Goal: Task Accomplishment & Management: Use online tool/utility

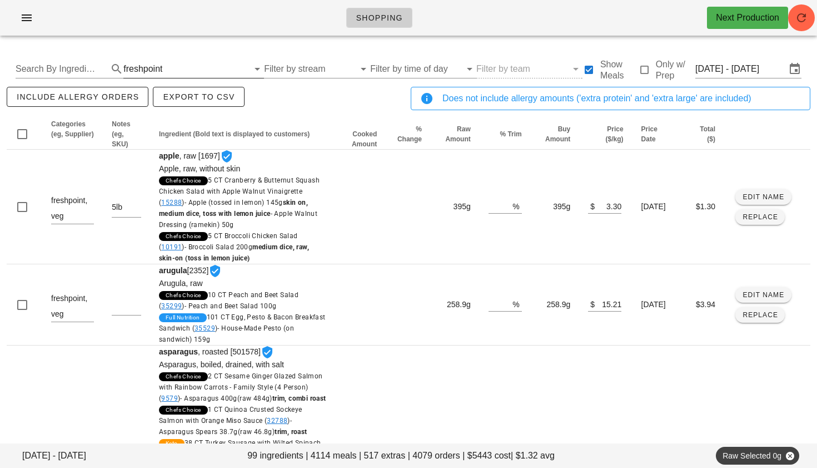
click at [144, 72] on div "freshpoint" at bounding box center [142, 69] width 39 height 10
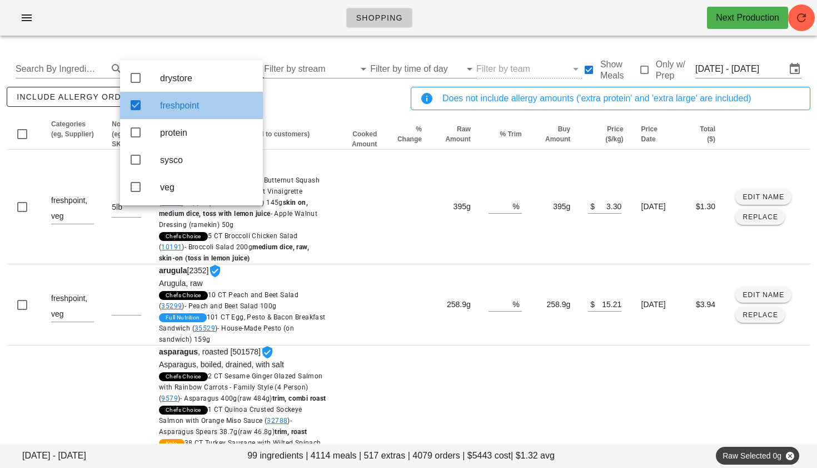
click at [130, 107] on icon at bounding box center [135, 104] width 13 height 13
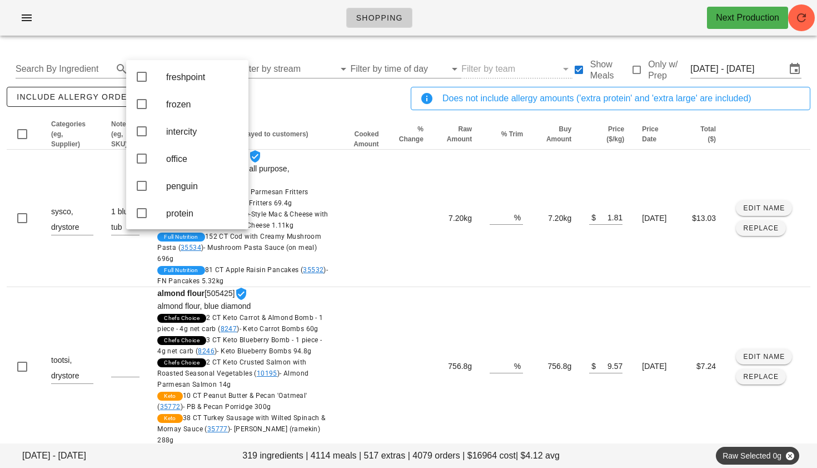
scroll to position [196, 0]
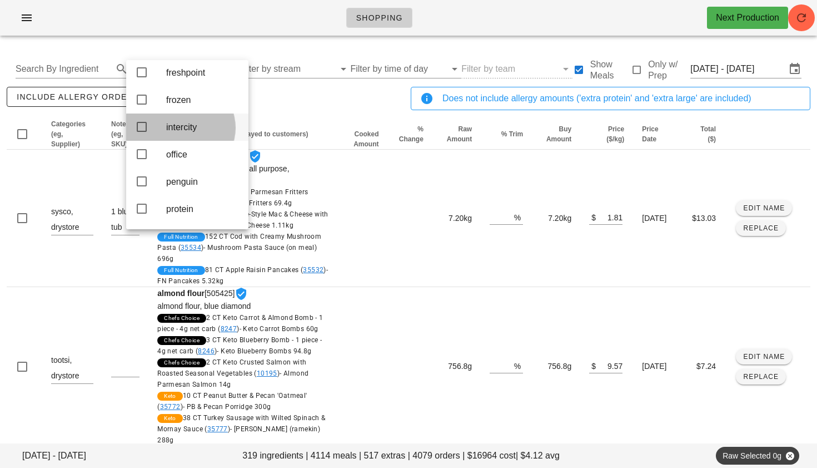
click at [145, 133] on icon at bounding box center [141, 126] width 13 height 13
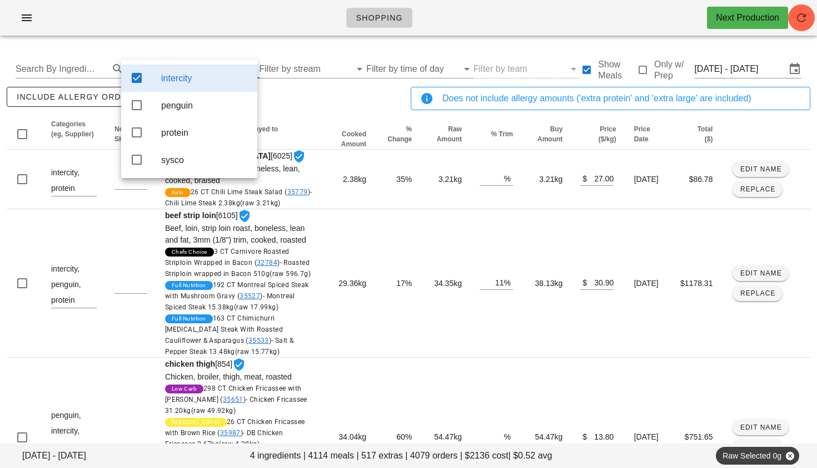
scroll to position [0, 0]
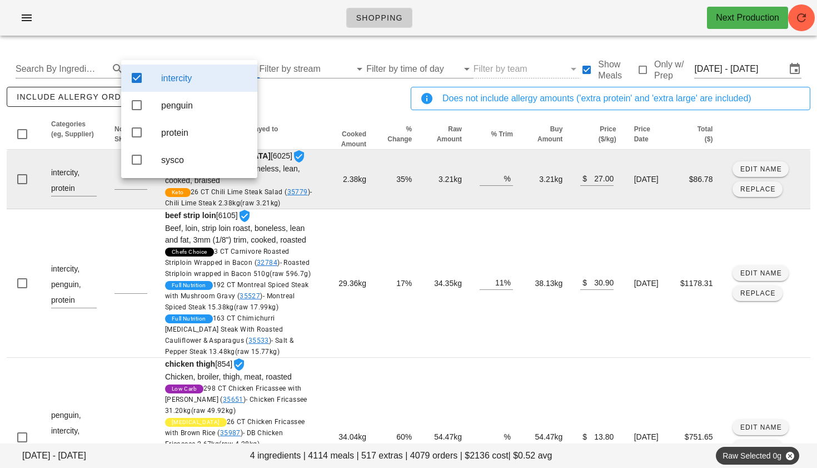
click at [299, 209] on td "beef steak [MEDICAL_DATA] [6025] Beef, [MEDICAL_DATA], [MEDICAL_DATA] steak, bo…" at bounding box center [239, 179] width 167 height 59
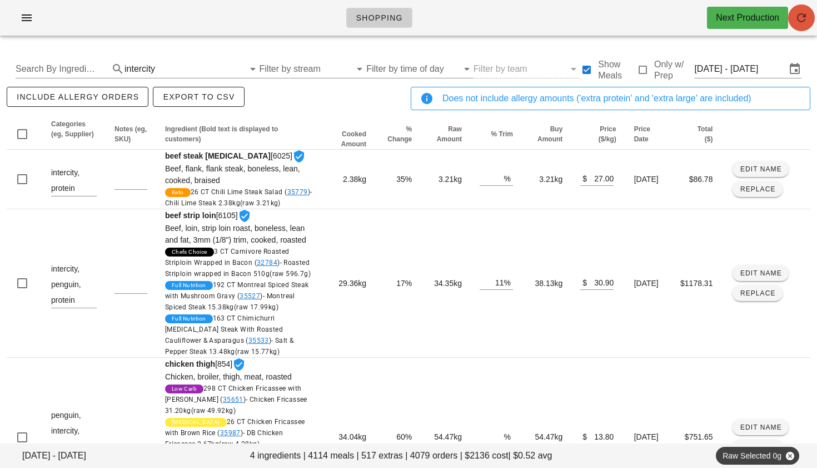
click at [802, 21] on icon "button" at bounding box center [801, 17] width 13 height 13
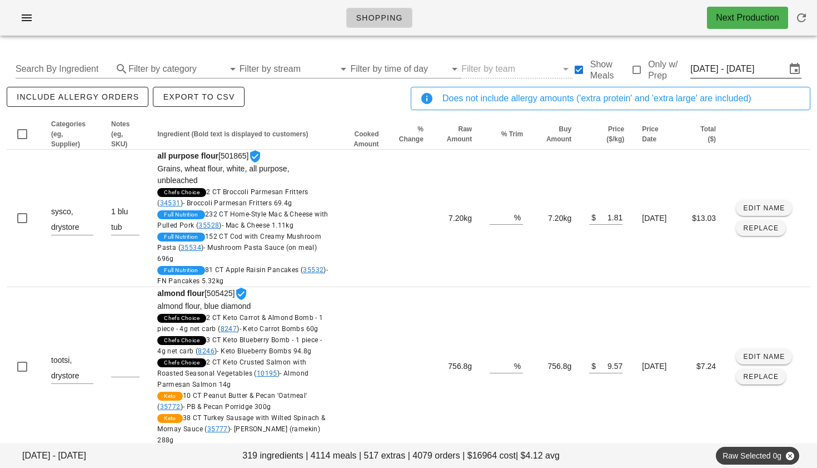
click at [730, 74] on input "[DATE] - [DATE]" at bounding box center [738, 69] width 96 height 18
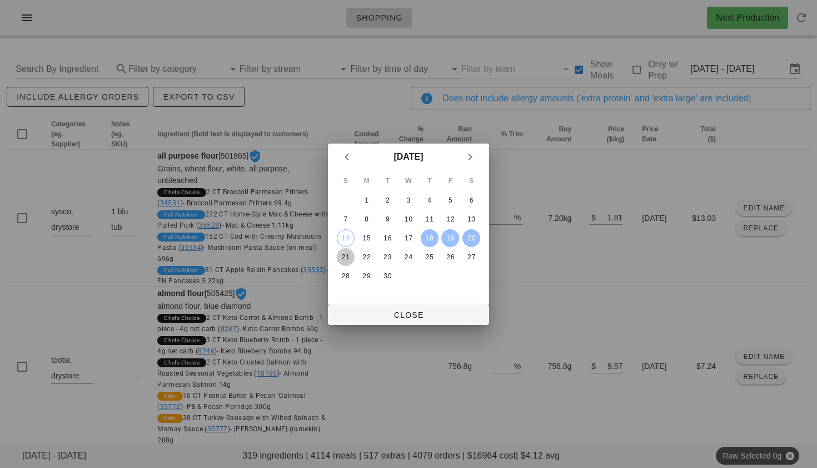
click at [351, 253] on div "21" at bounding box center [346, 257] width 18 height 8
click at [466, 254] on div "27" at bounding box center [472, 257] width 18 height 8
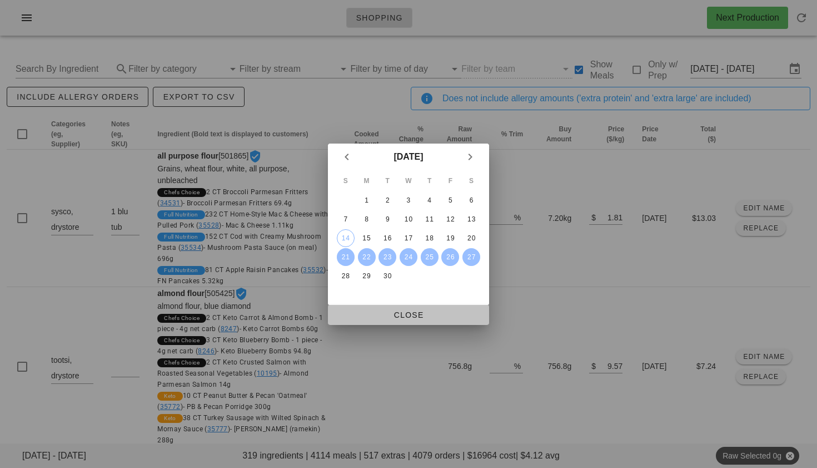
click at [402, 316] on span "Close" at bounding box center [408, 314] width 143 height 9
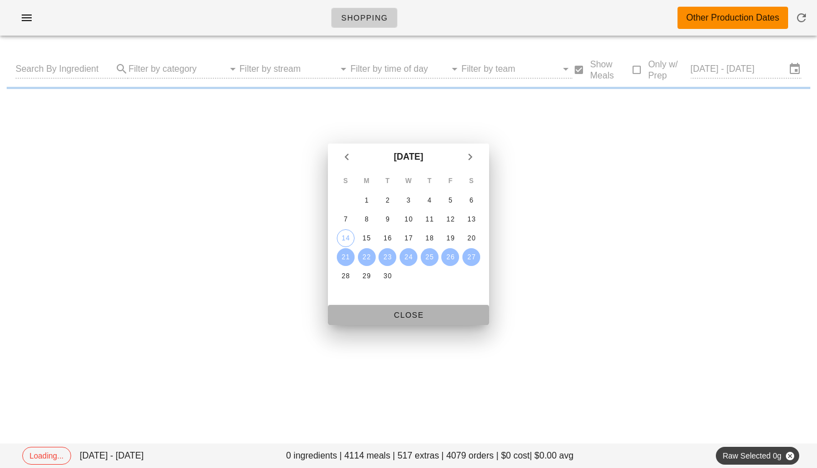
type input "Sun Sep 21 - Sat Sep 27"
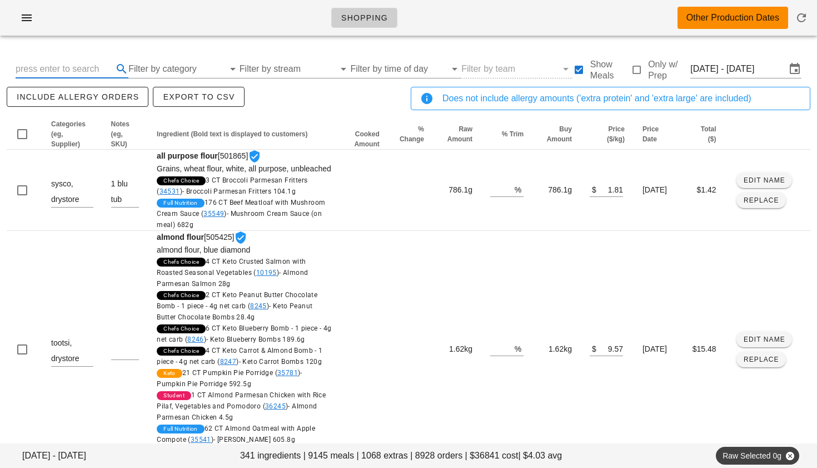
click at [82, 68] on input "text" at bounding box center [63, 69] width 95 height 18
click at [161, 72] on input "Filter by category" at bounding box center [176, 69] width 96 height 18
click at [166, 66] on input "Filter by category" at bounding box center [176, 69] width 96 height 18
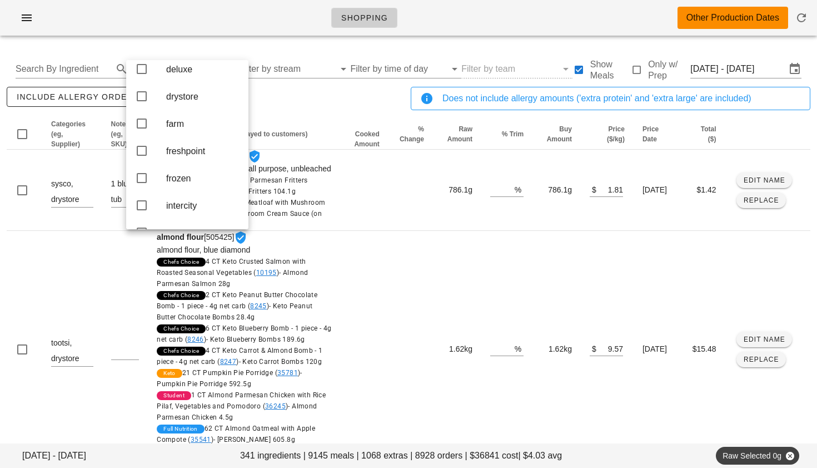
scroll to position [120, 0]
click at [143, 128] on icon at bounding box center [141, 121] width 13 height 13
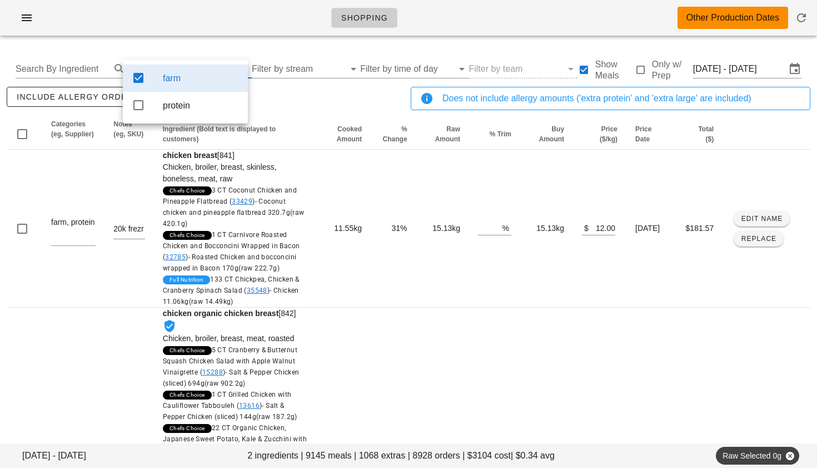
scroll to position [0, 0]
click at [297, 108] on div "include allergy orders Export to CSV" at bounding box center [206, 103] width 404 height 37
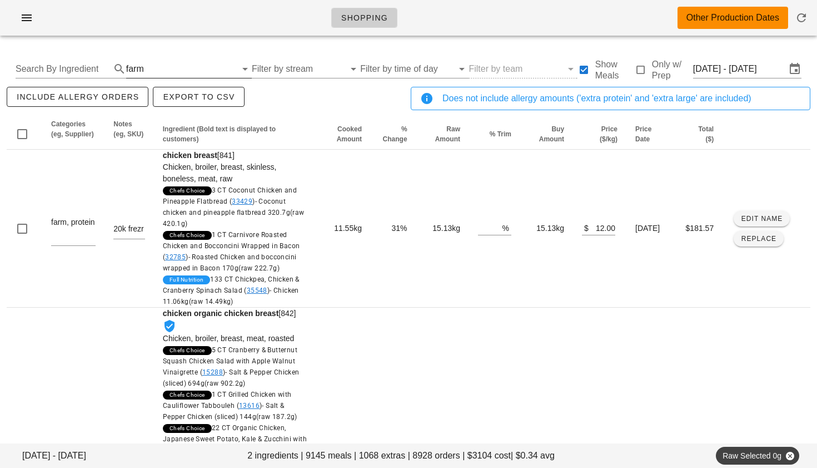
click at [150, 68] on input "text" at bounding box center [191, 69] width 90 height 18
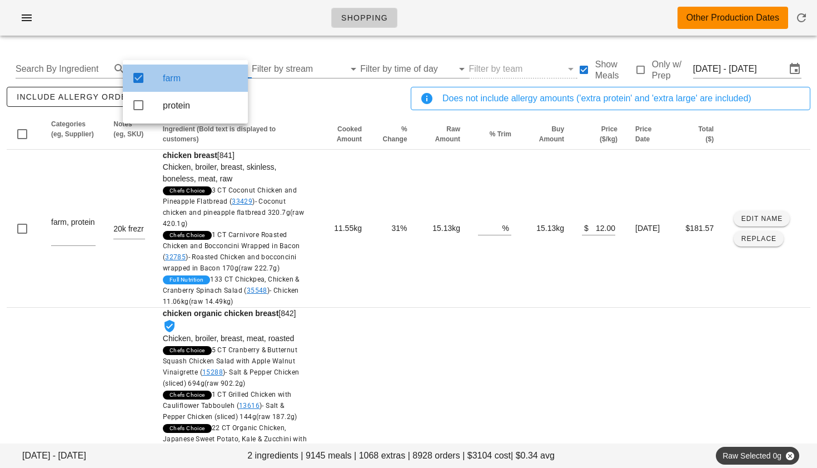
click at [138, 81] on icon at bounding box center [138, 77] width 13 height 13
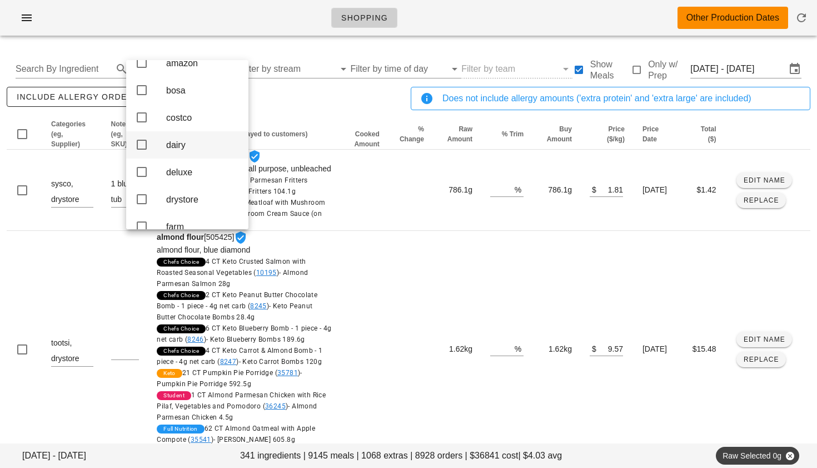
scroll to position [23, 0]
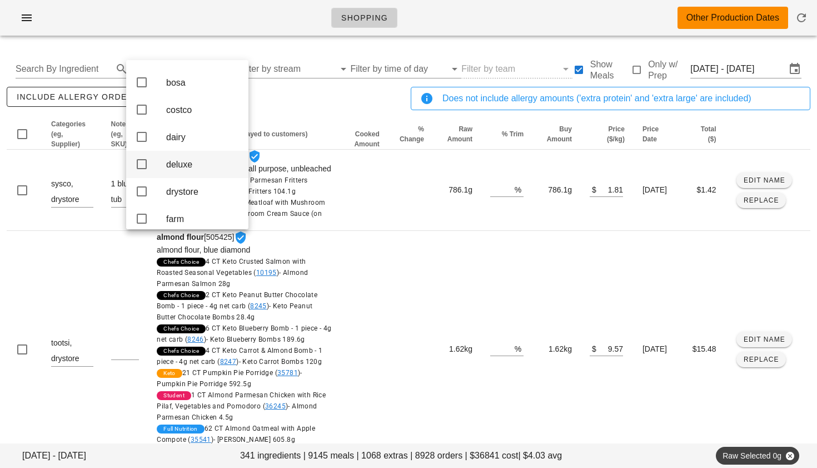
click at [144, 169] on icon at bounding box center [141, 163] width 13 height 13
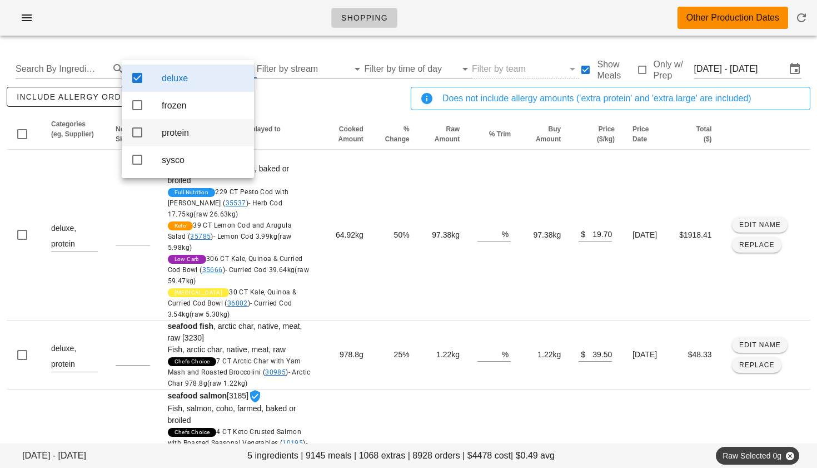
scroll to position [0, 0]
click at [292, 104] on div "include allergy orders Export to CSV" at bounding box center [206, 103] width 404 height 37
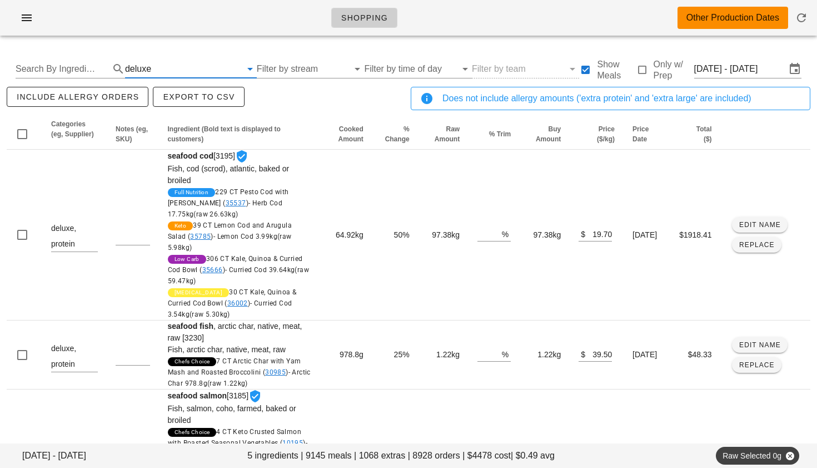
click at [176, 62] on input "text" at bounding box center [197, 69] width 88 height 18
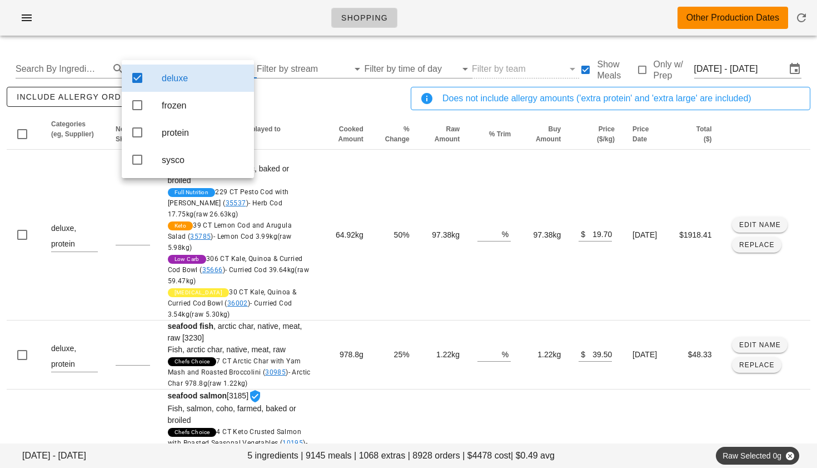
click at [137, 79] on icon at bounding box center [137, 77] width 13 height 13
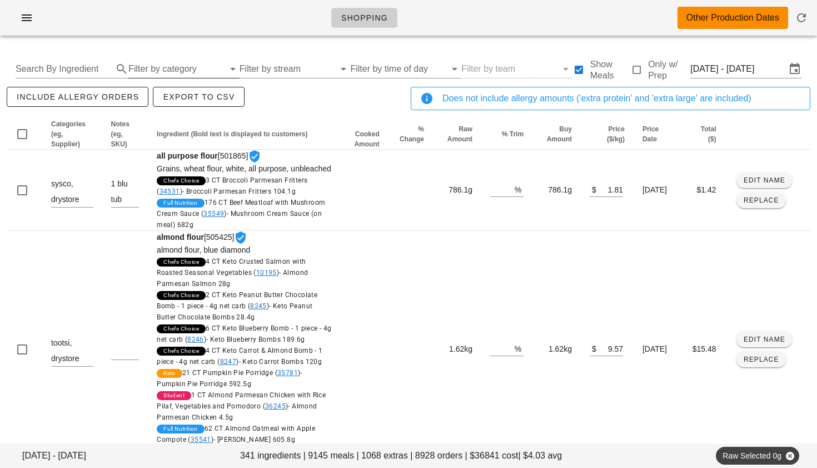
click at [151, 64] on input "Filter by category" at bounding box center [176, 69] width 96 height 18
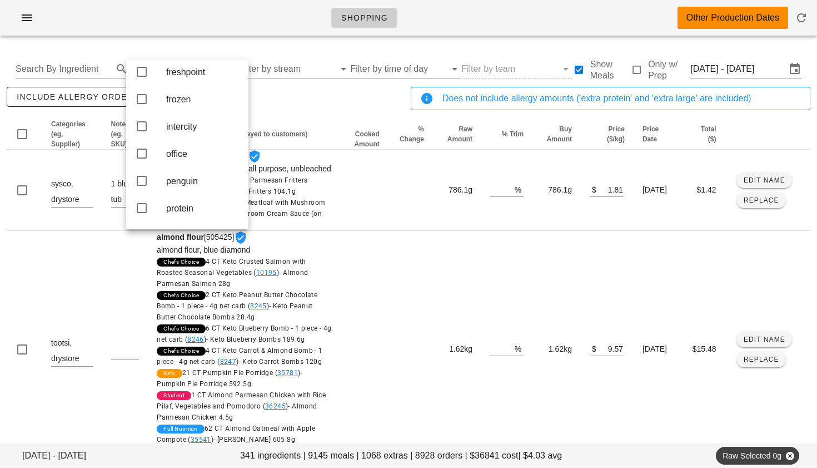
scroll to position [203, 0]
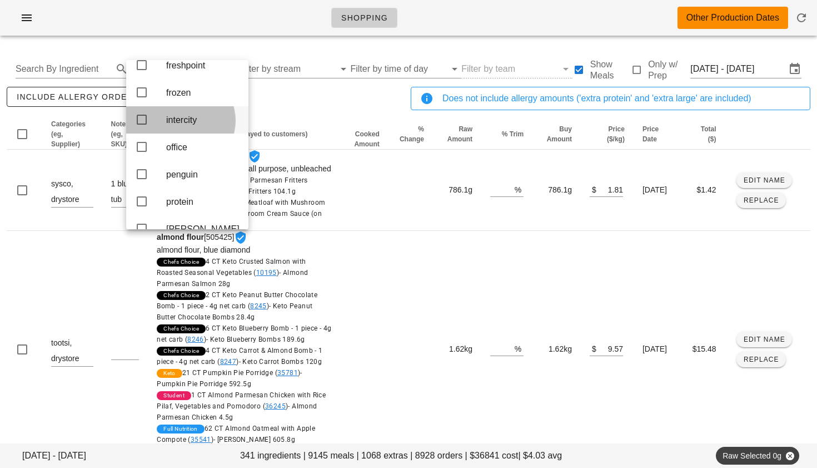
click at [140, 126] on icon at bounding box center [141, 119] width 13 height 13
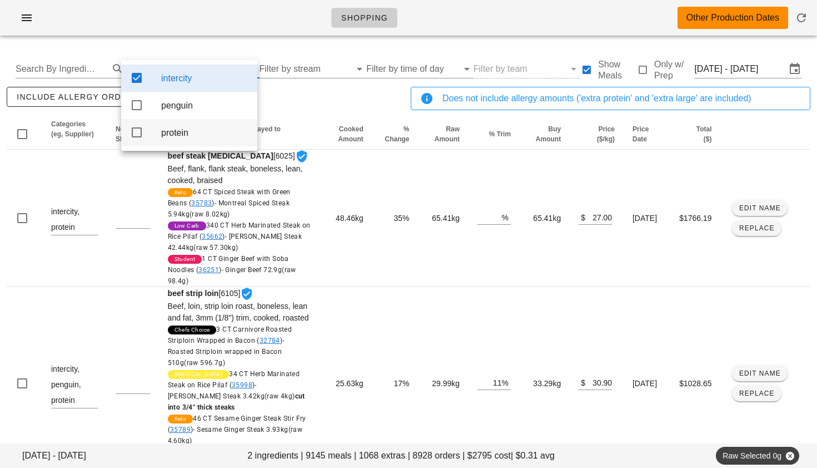
scroll to position [0, 0]
click at [138, 108] on icon at bounding box center [136, 104] width 13 height 13
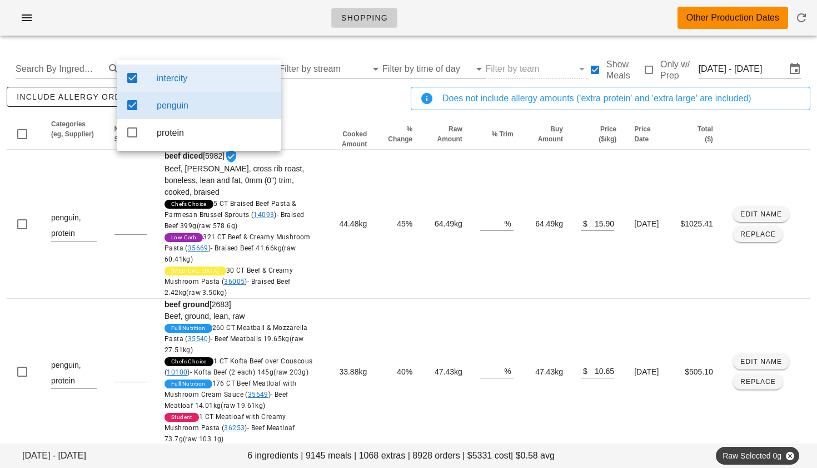
click at [334, 109] on div "include allergy orders Export to CSV" at bounding box center [206, 103] width 404 height 37
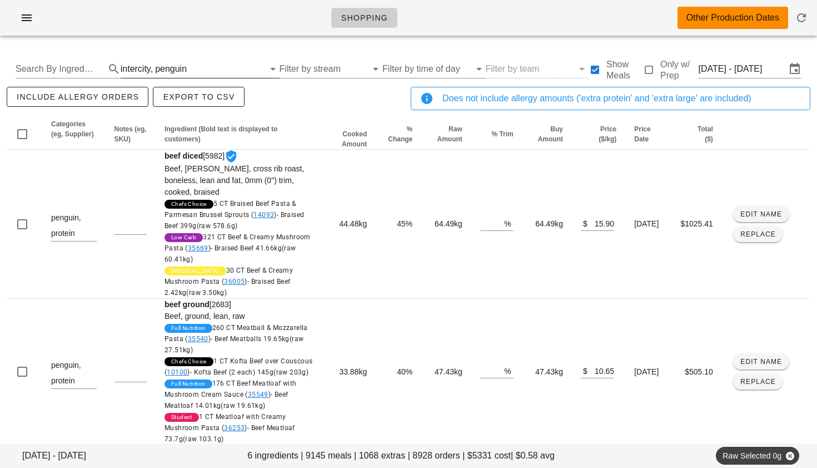
click at [155, 69] on div "penguin" at bounding box center [171, 69] width 32 height 10
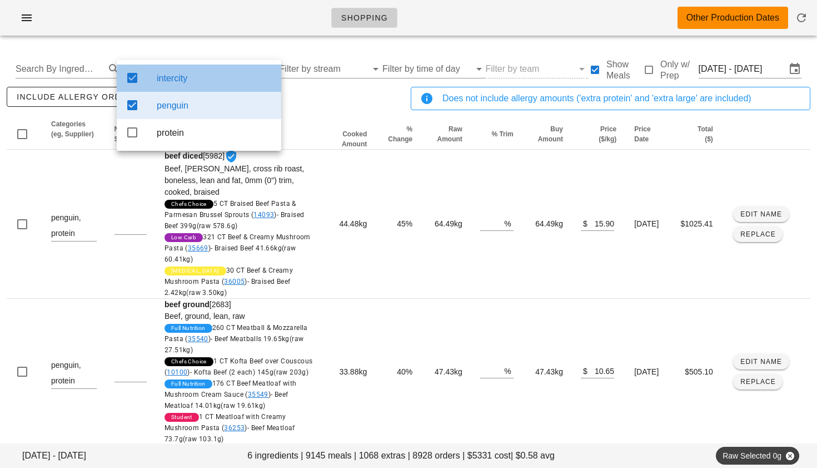
click at [133, 80] on icon at bounding box center [132, 77] width 13 height 13
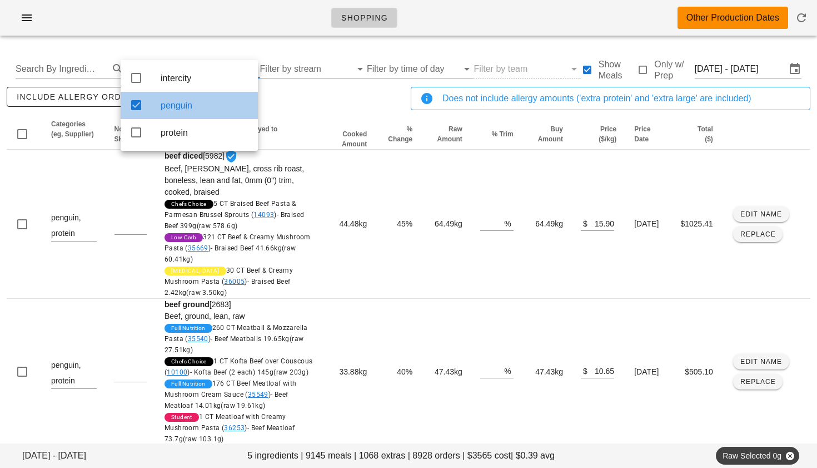
click at [133, 102] on icon at bounding box center [136, 104] width 13 height 13
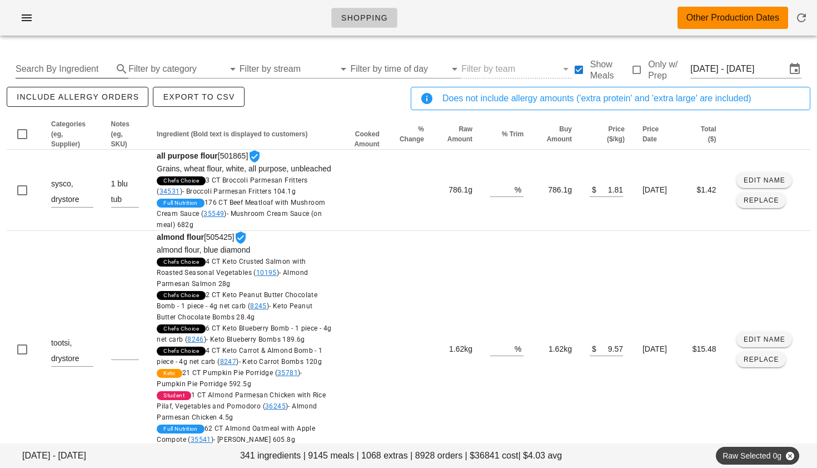
click at [83, 69] on input "Search By Ingredient" at bounding box center [63, 69] width 95 height 18
type input "pork"
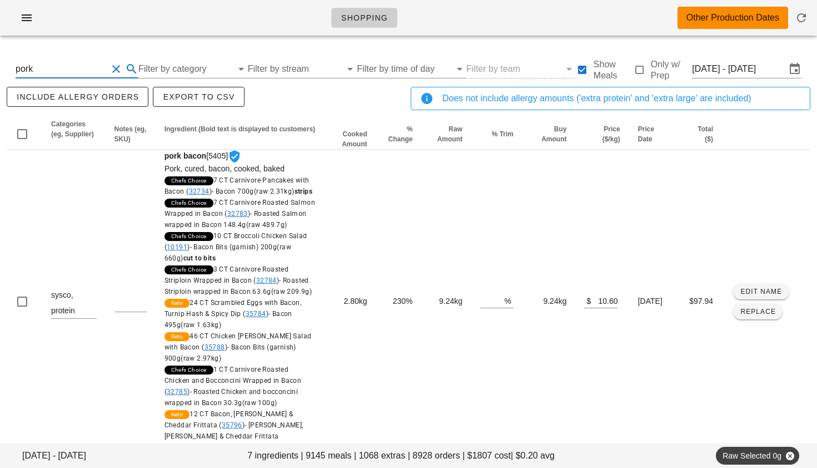
click at [112, 66] on button "Clear Search By Ingredient" at bounding box center [116, 68] width 13 height 13
type input "turkey"
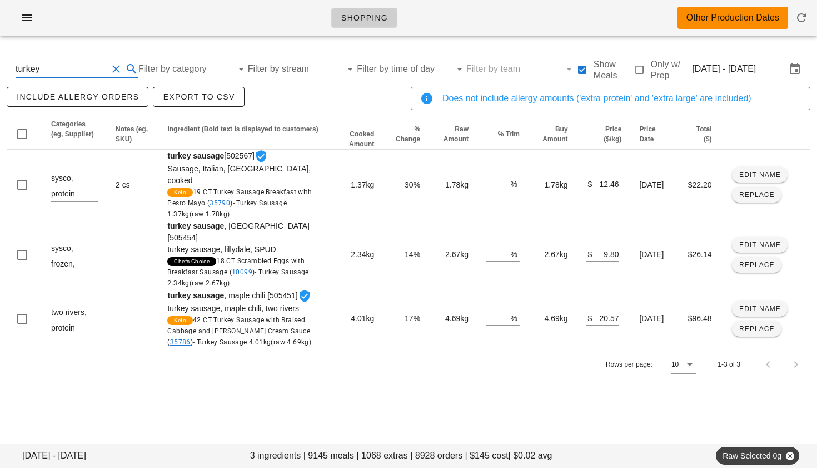
click at [113, 68] on button "Clear Search By Ingredient" at bounding box center [116, 68] width 13 height 13
click at [76, 72] on input "text" at bounding box center [63, 69] width 95 height 18
type input "beef"
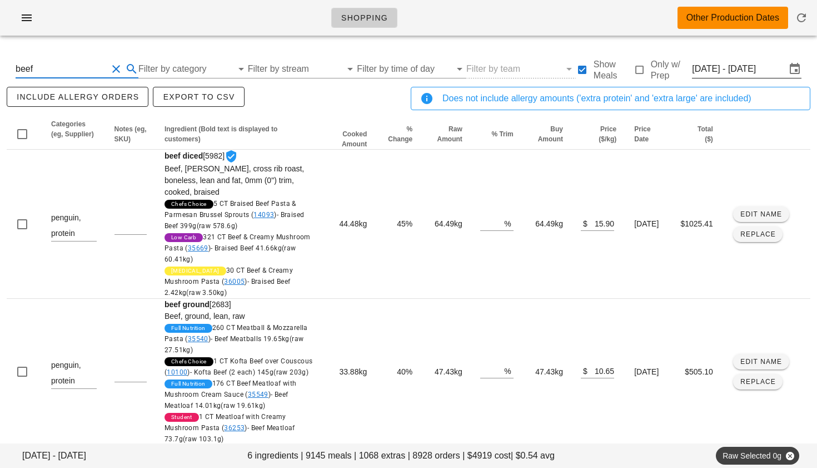
click at [738, 66] on input "Sun Sep 21 - Sat Sep 27" at bounding box center [739, 69] width 94 height 18
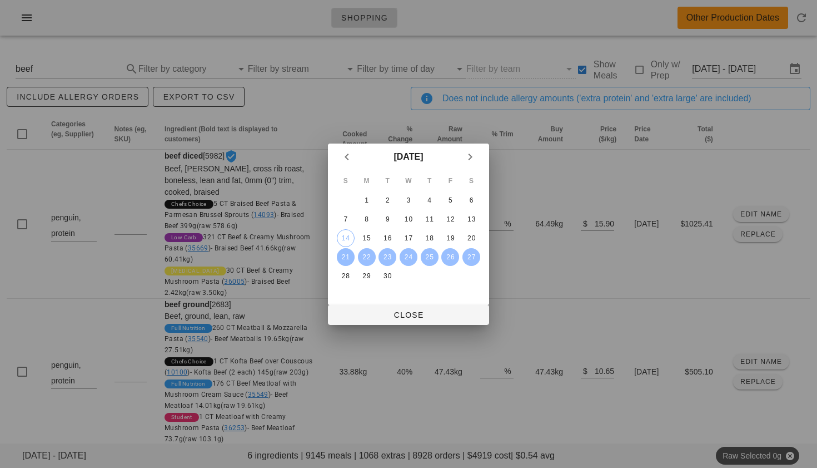
click at [344, 259] on div "21" at bounding box center [346, 257] width 18 height 8
click at [406, 256] on div "24" at bounding box center [409, 257] width 18 height 8
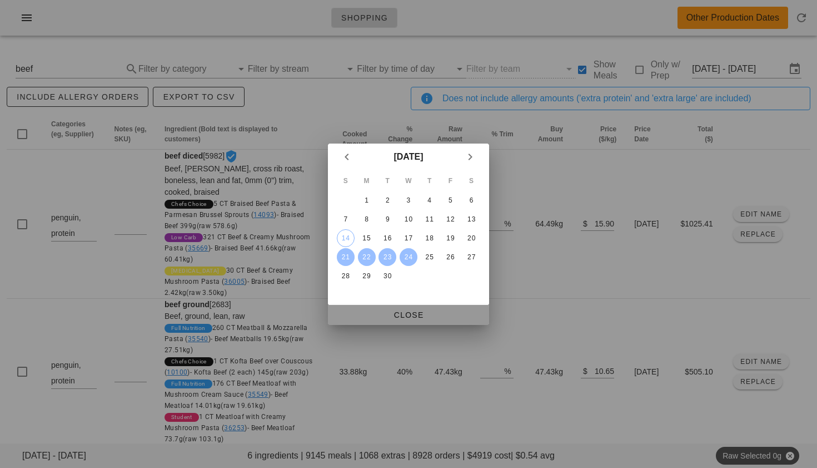
click at [408, 312] on span "Close" at bounding box center [408, 314] width 143 height 9
type input "Sun Sep 21 - Wed Sep 24"
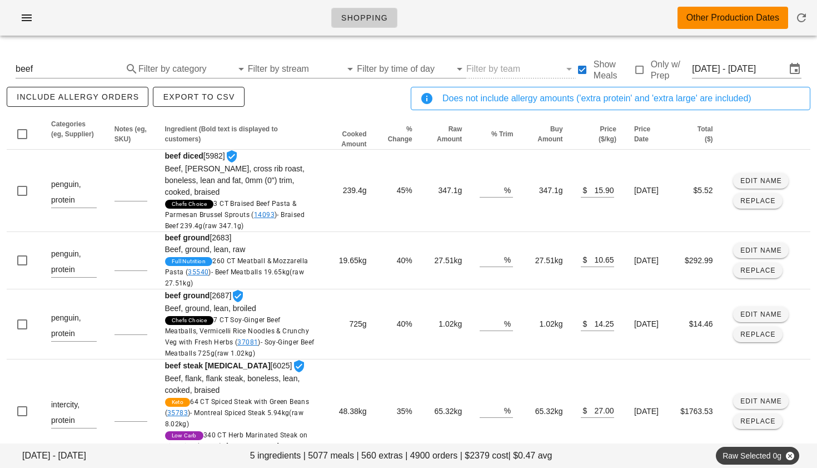
click at [114, 68] on button "Clear Search By Ingredient" at bounding box center [116, 68] width 13 height 13
click at [730, 76] on input "Sun Sep 21 - Wed Sep 24" at bounding box center [738, 69] width 96 height 18
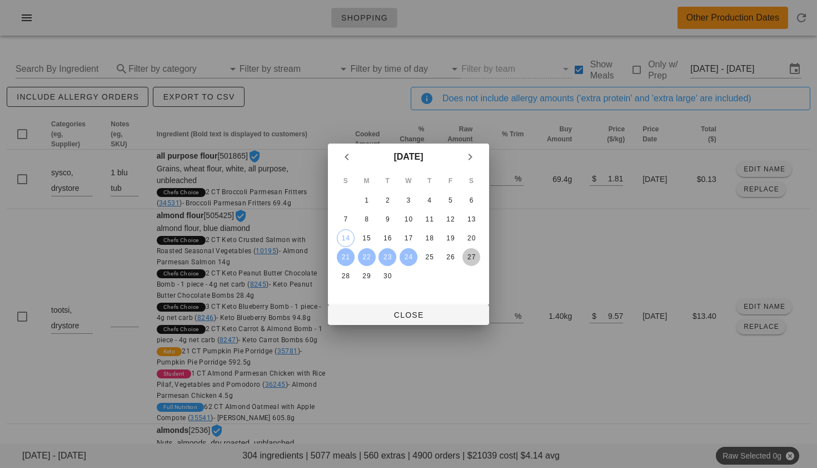
click at [475, 250] on button "27" at bounding box center [472, 257] width 18 height 18
click at [349, 259] on div "21" at bounding box center [346, 257] width 18 height 8
click at [400, 303] on div "S M T W T F S 1 2 3 4 5 6 7 8 9 10 11 12 13 14 15 16 17 18 19 20 21 22 23 24 25…" at bounding box center [408, 237] width 161 height 135
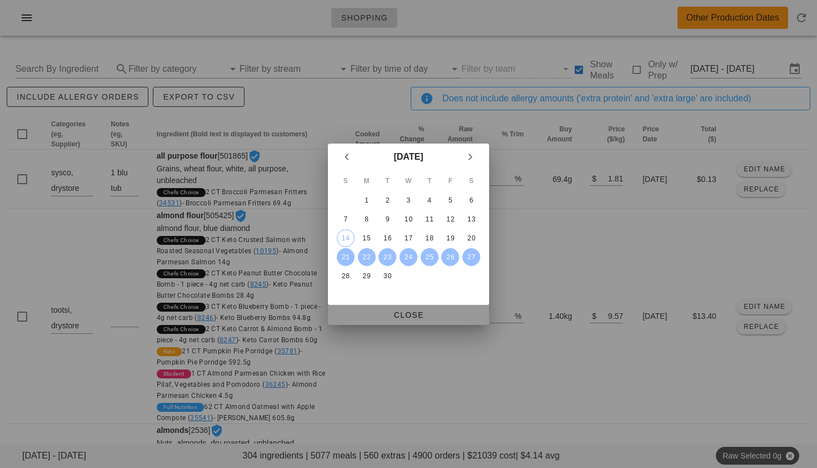
click at [400, 310] on span "Close" at bounding box center [408, 314] width 143 height 9
type input "Sun Sep 21 - Sat Sep 27"
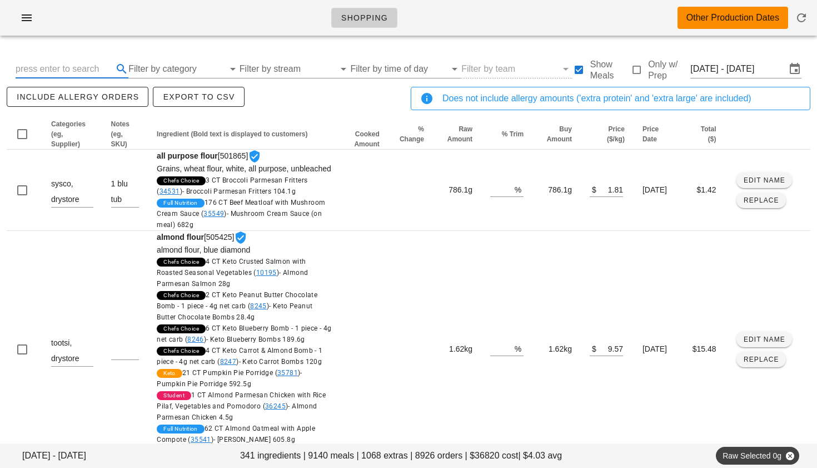
click at [68, 74] on input "text" at bounding box center [63, 69] width 95 height 18
type input "chicken thigh"
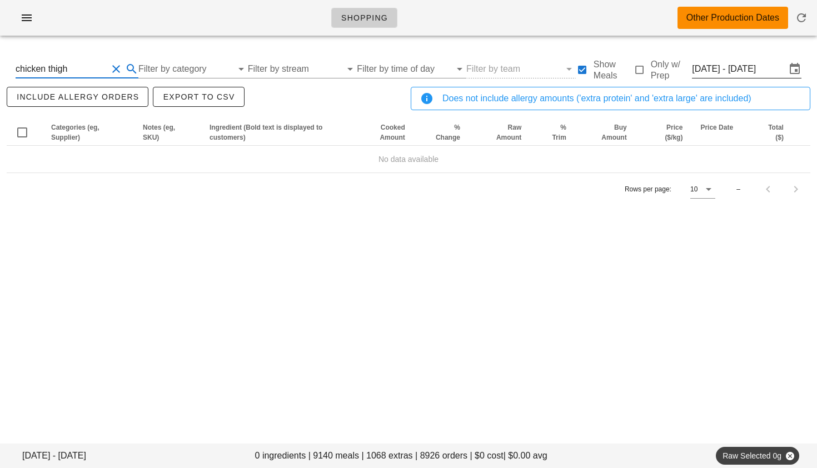
click at [766, 68] on input "Sun Sep 21 - Sat Sep 27" at bounding box center [739, 69] width 94 height 18
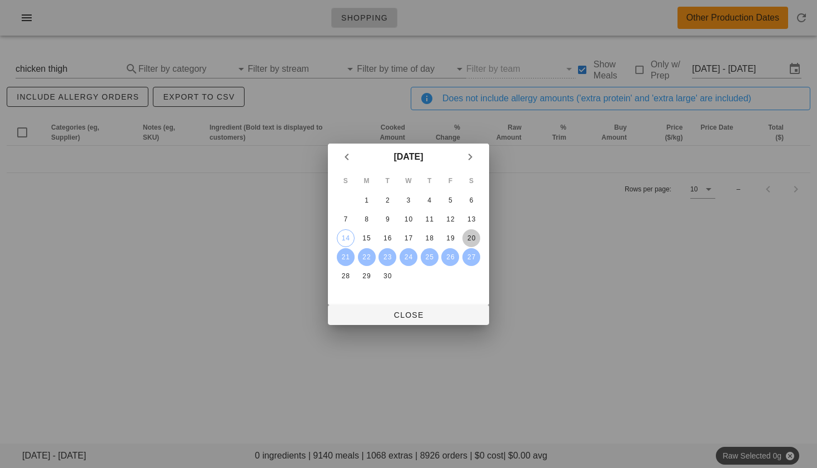
click at [472, 235] on div "20" at bounding box center [472, 238] width 18 height 8
click at [438, 235] on div "18" at bounding box center [430, 238] width 18 height 8
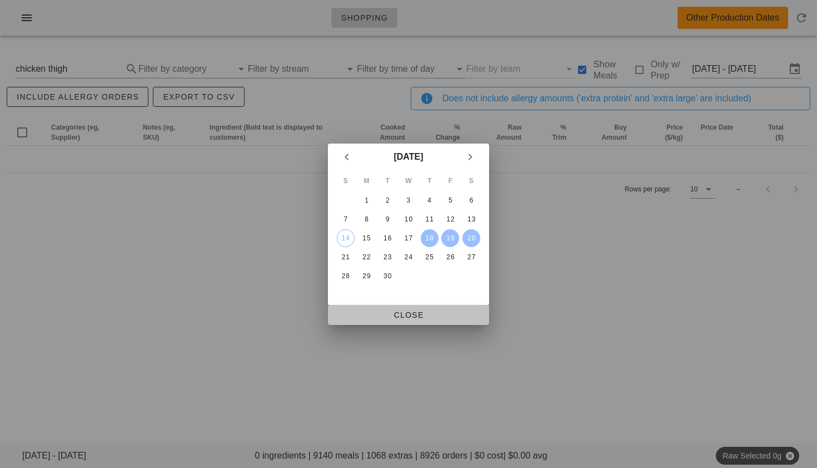
click at [419, 314] on span "Close" at bounding box center [408, 314] width 143 height 9
type input "[DATE] - [DATE]"
